Goal: Register for event/course

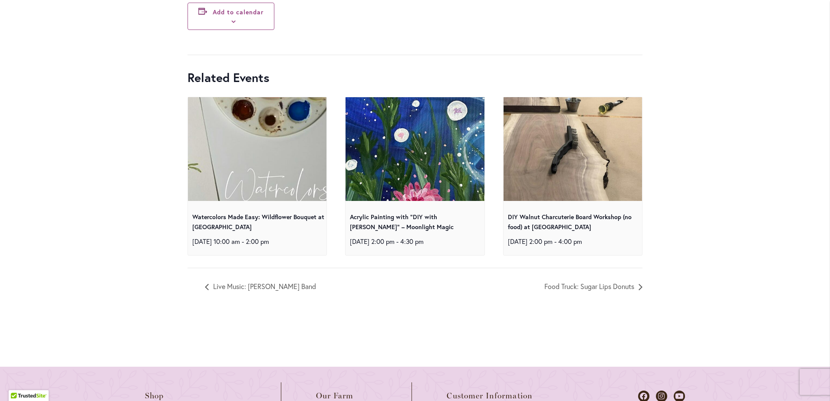
scroll to position [3250, 0]
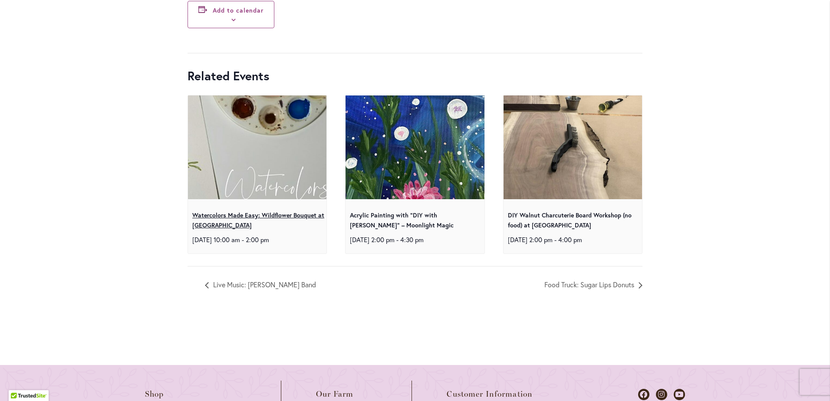
click at [278, 215] on link "Watercolors Made Easy: Wildflower Bouquet at [GEOGRAPHIC_DATA]" at bounding box center [258, 220] width 132 height 18
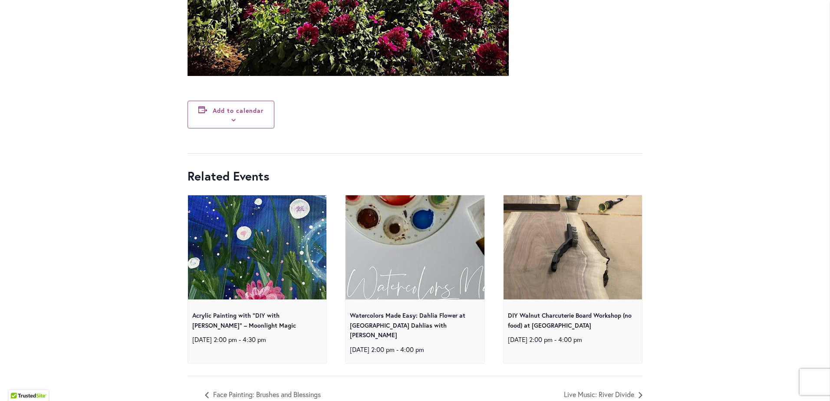
scroll to position [3148, 0]
click at [587, 242] on img at bounding box center [572, 246] width 277 height 247
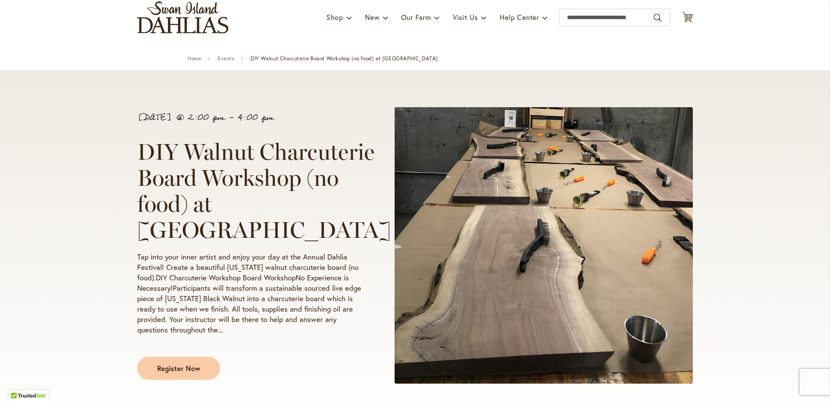
scroll to position [60, 0]
click at [108, 205] on div "September 24 @ 2:00 pm - 4:00 pm DIY Walnut Charcuterie Board Workshop (no food…" at bounding box center [415, 248] width 830 height 357
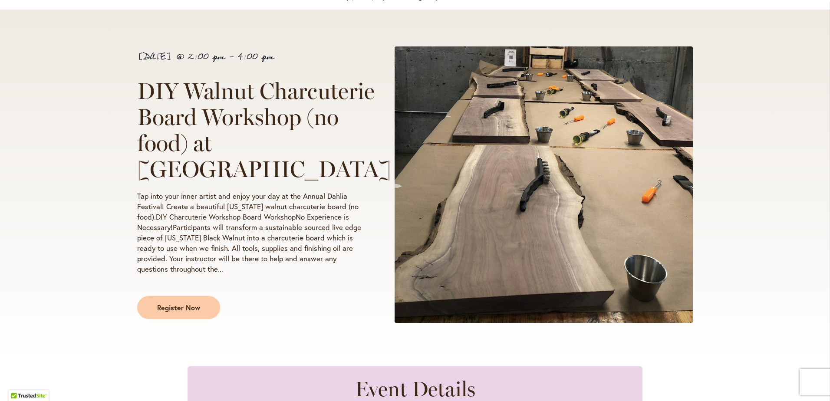
scroll to position [0, 0]
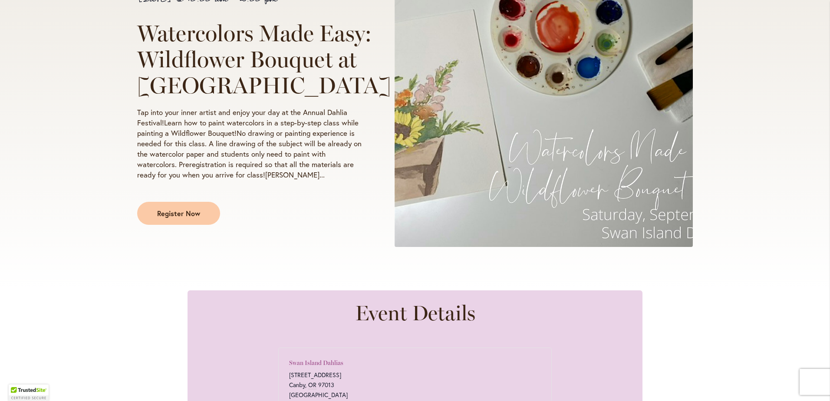
scroll to position [197, 0]
click at [160, 224] on link "Register Now" at bounding box center [178, 212] width 83 height 23
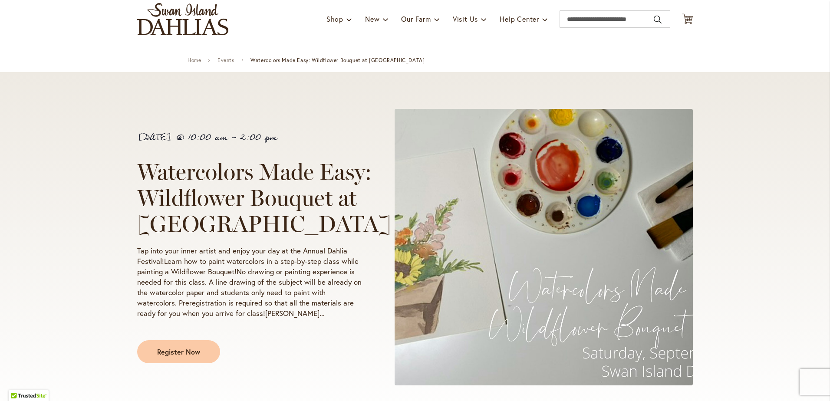
scroll to position [0, 0]
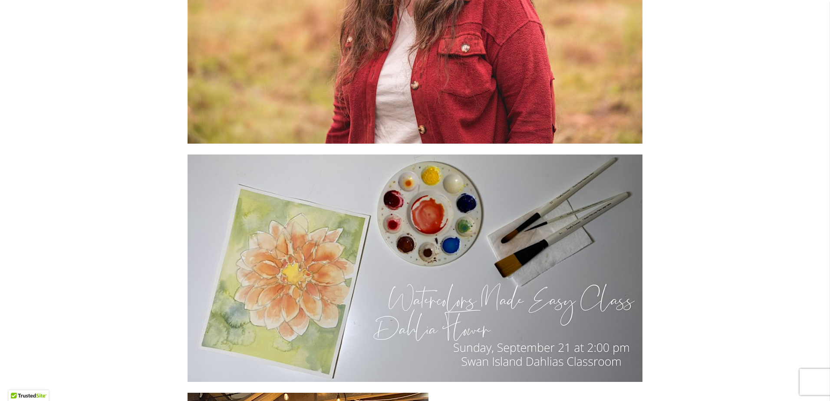
scroll to position [1854, 0]
